Goal: Check status: Check status

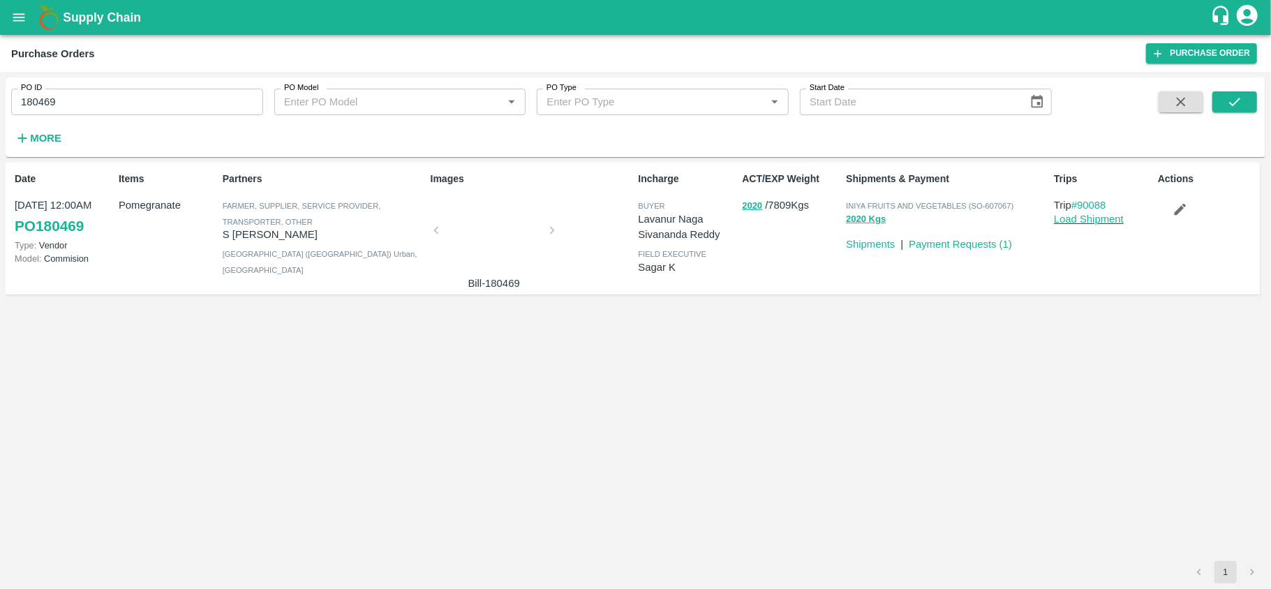
click at [96, 94] on input "180469" at bounding box center [137, 102] width 252 height 27
drag, startPoint x: 0, startPoint y: 0, endPoint x: 96, endPoint y: 94, distance: 133.7
click at [96, 94] on input "180469" at bounding box center [137, 102] width 252 height 27
paste input "text"
type input "180184"
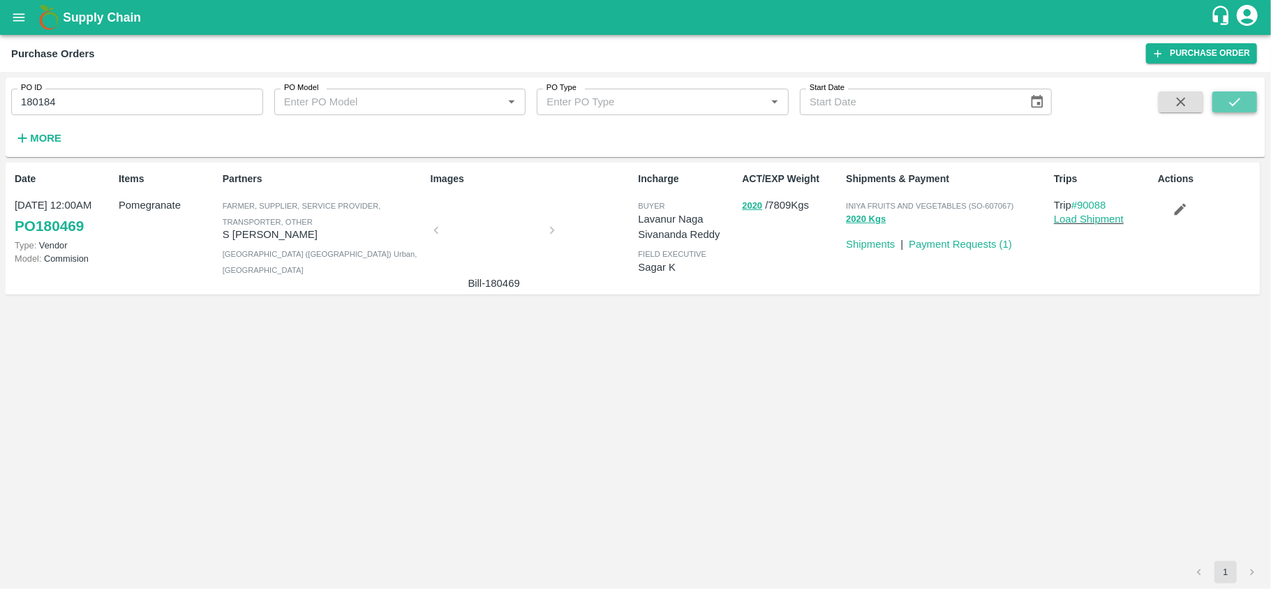
click at [1230, 100] on icon "submit" at bounding box center [1234, 101] width 15 height 15
click at [76, 109] on input "180184" at bounding box center [137, 102] width 252 height 27
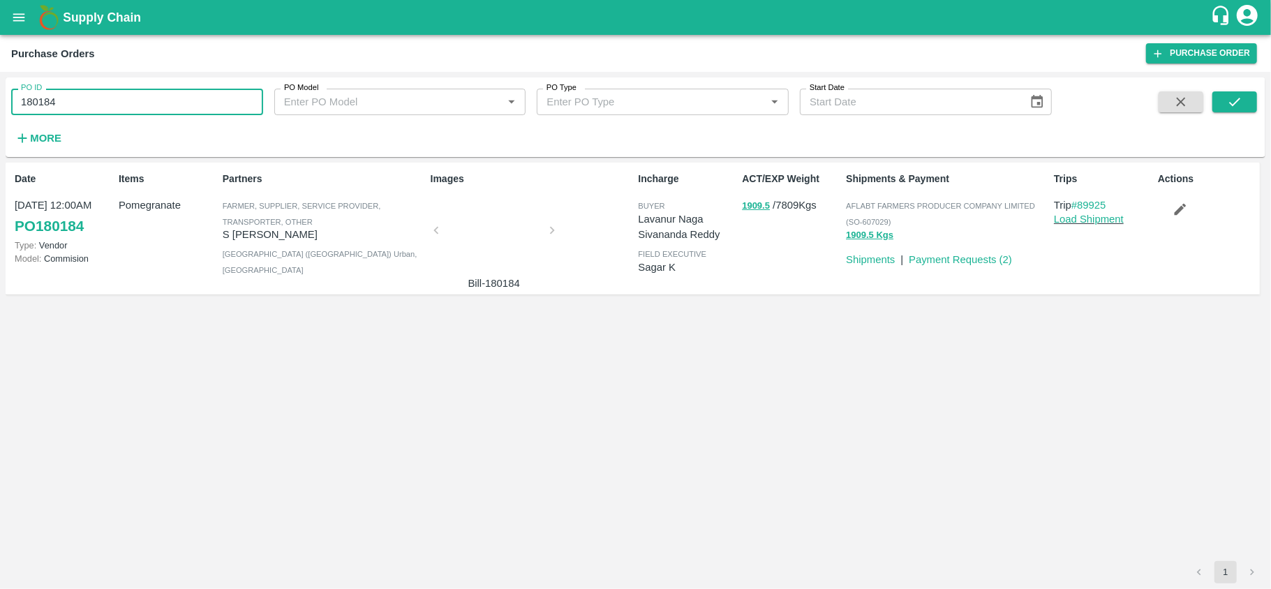
click at [76, 109] on input "180184" at bounding box center [137, 102] width 252 height 27
paste input "text"
type input "180822"
click at [1240, 107] on icon "submit" at bounding box center [1234, 101] width 15 height 15
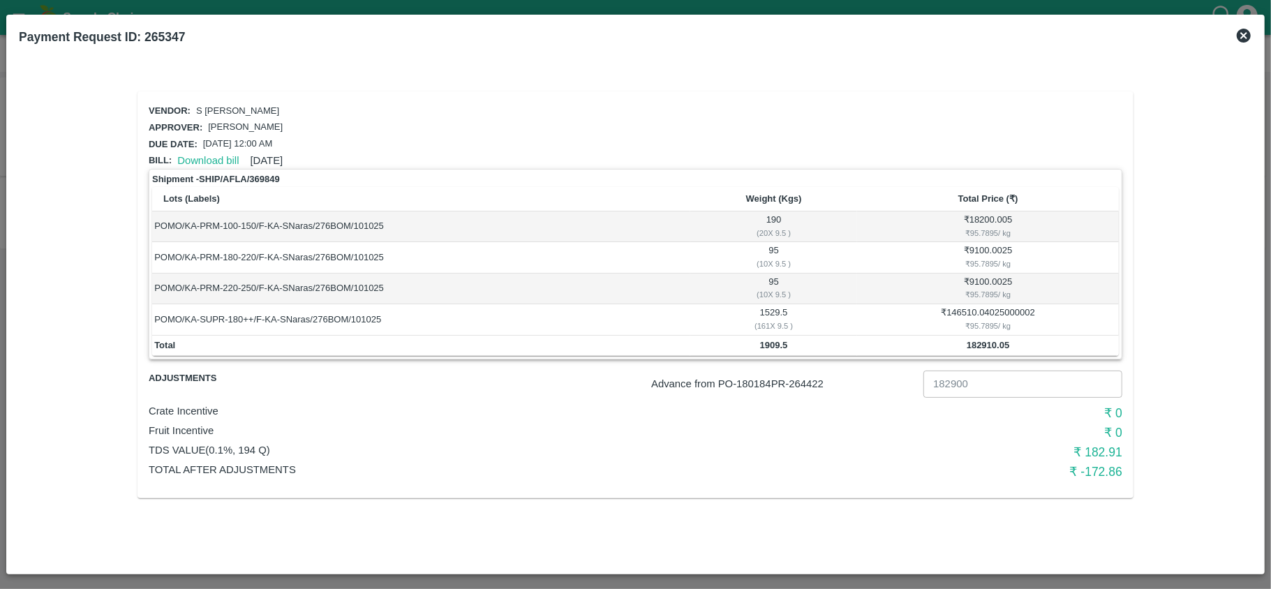
click at [815, 389] on p "Advance from PO- 180184 PR- 264422" at bounding box center [784, 383] width 267 height 15
copy p "264422"
